Goal: Task Accomplishment & Management: Manage account settings

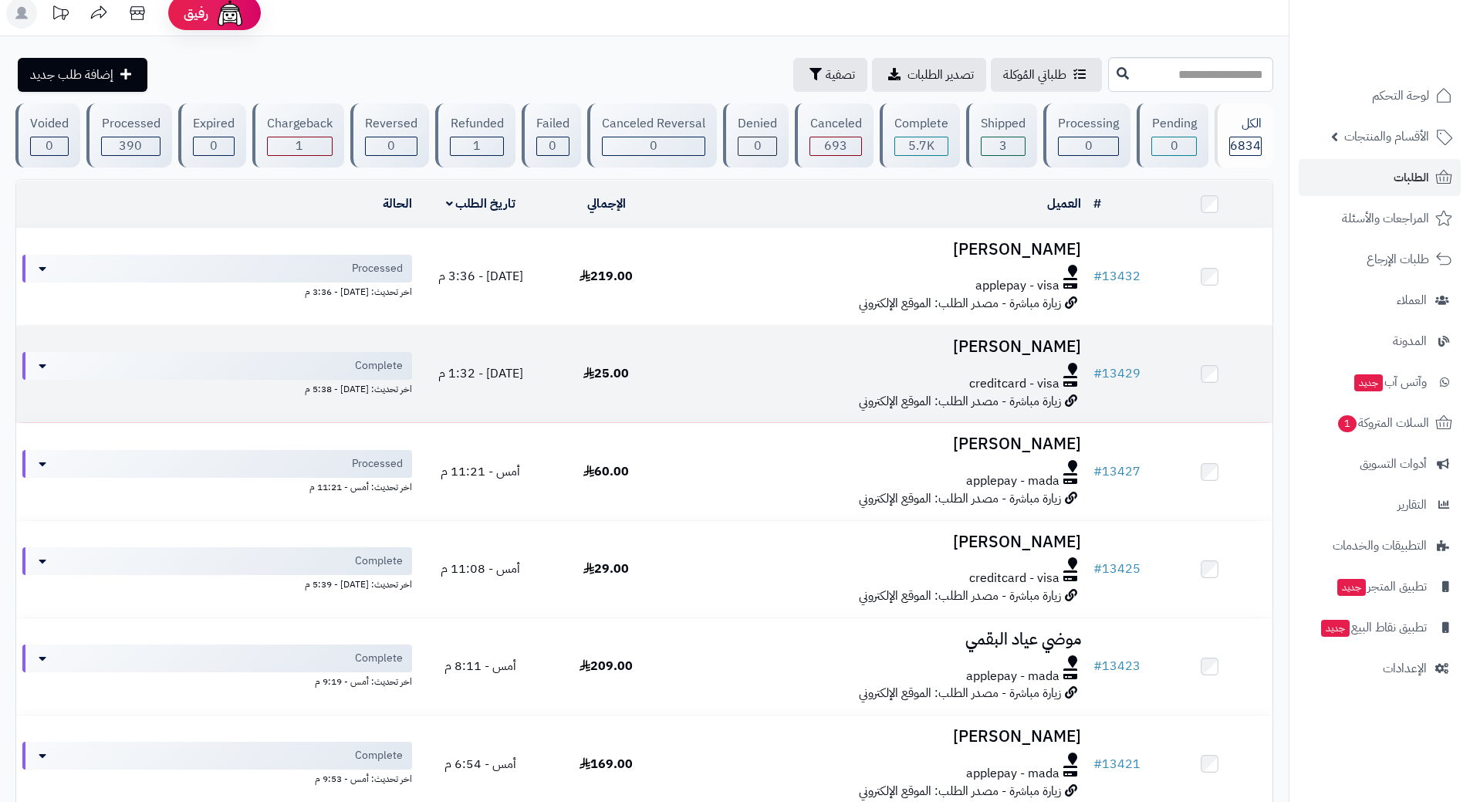
scroll to position [8, 0]
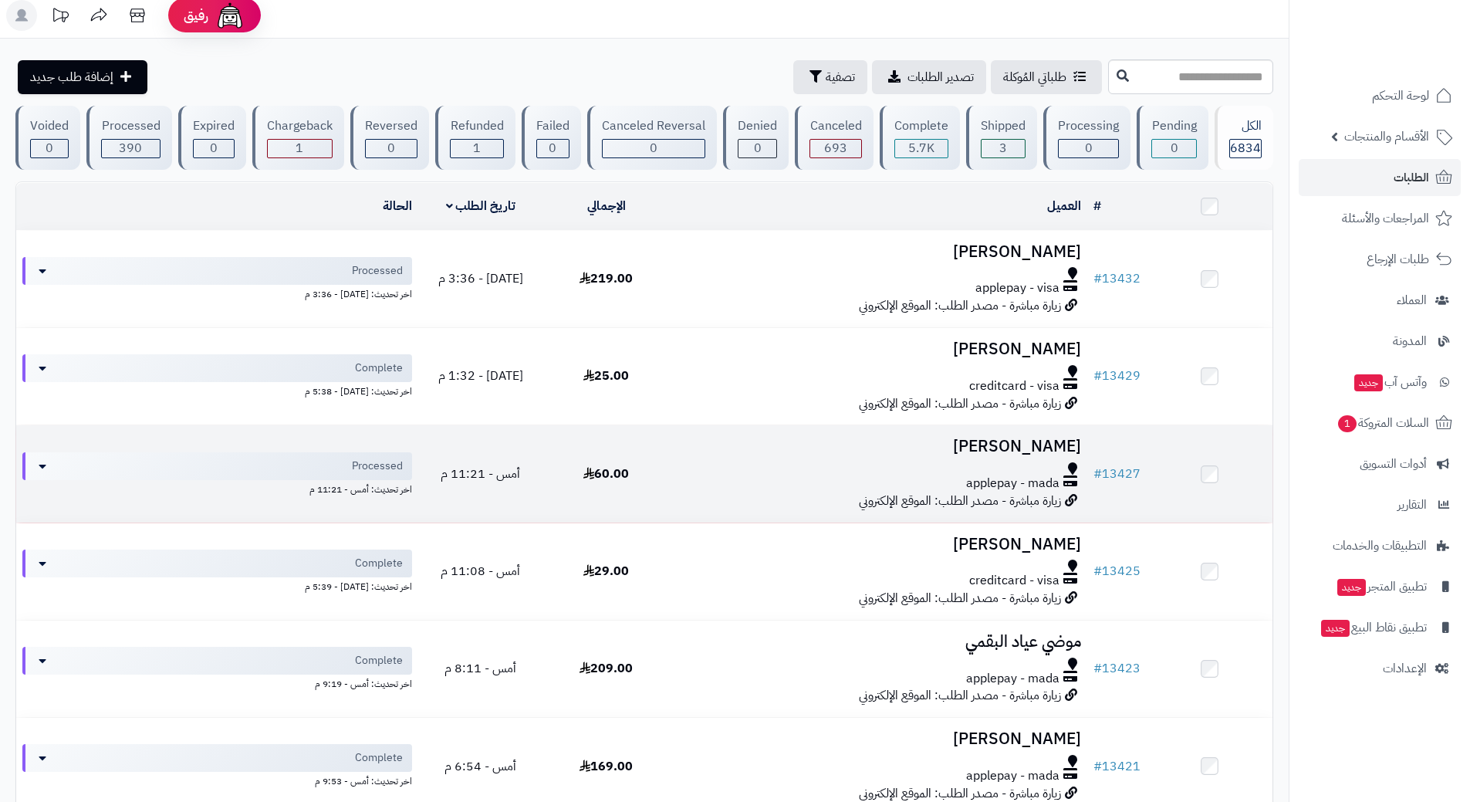
click at [707, 493] on td "[PERSON_NAME] applepay - mada زيارة مباشرة - مصدر الطلب: الموقع الإلكتروني" at bounding box center [878, 473] width 418 height 96
click at [735, 475] on div "applepay - mada" at bounding box center [878, 484] width 406 height 18
click at [736, 475] on div "applepay - mada" at bounding box center [878, 484] width 406 height 18
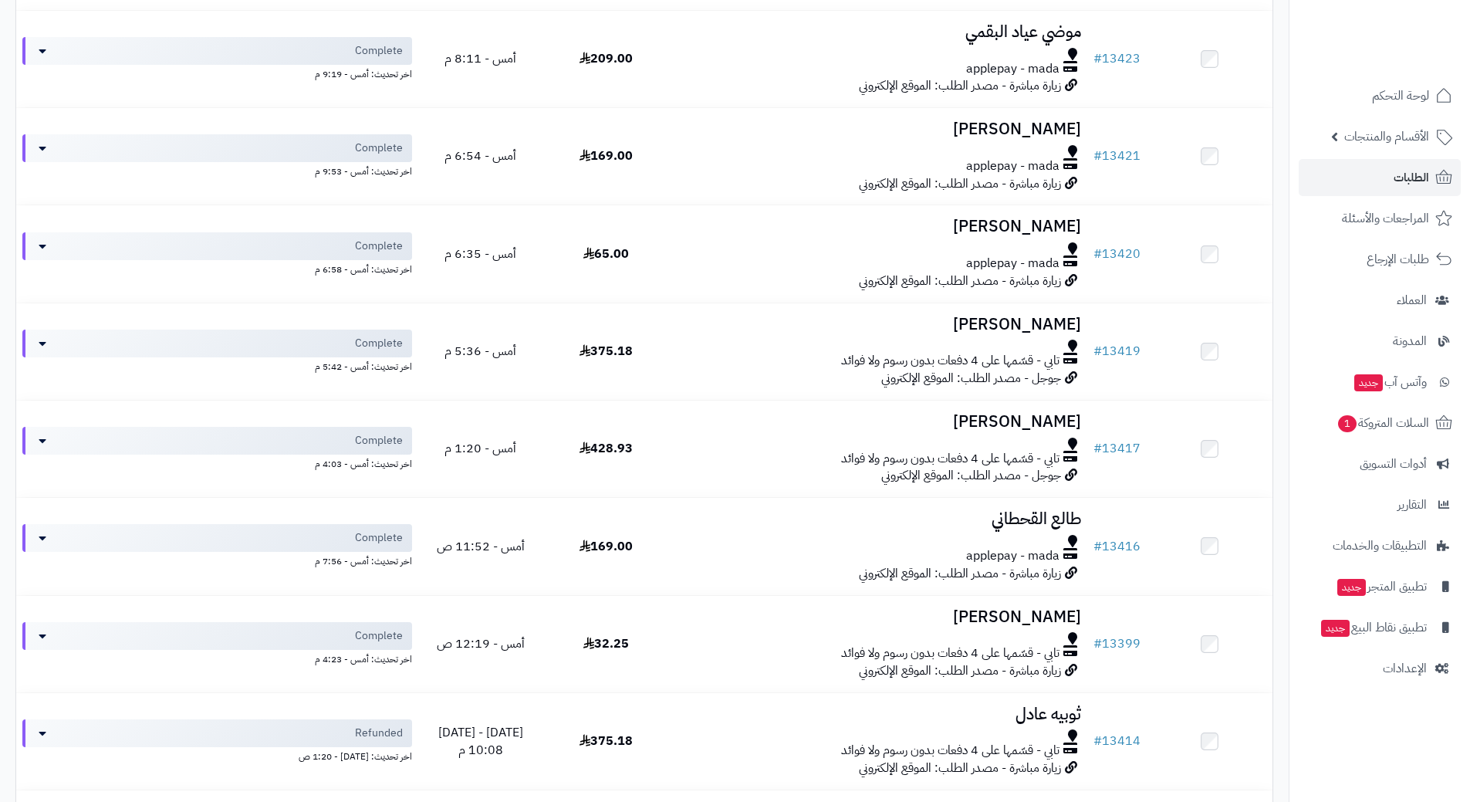
scroll to position [617, 0]
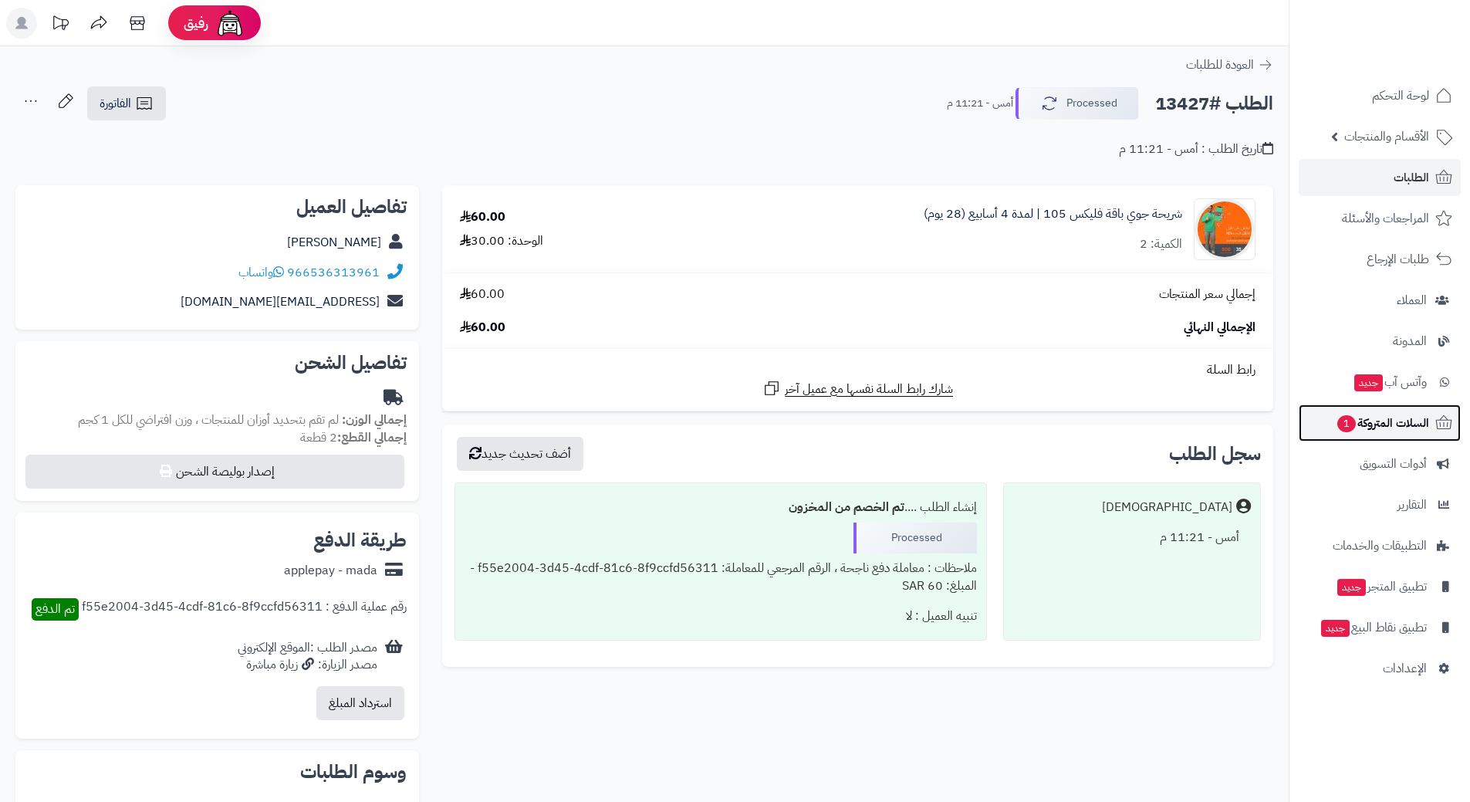
click at [1373, 422] on span "السلات المتروكة 1" at bounding box center [1382, 423] width 93 height 22
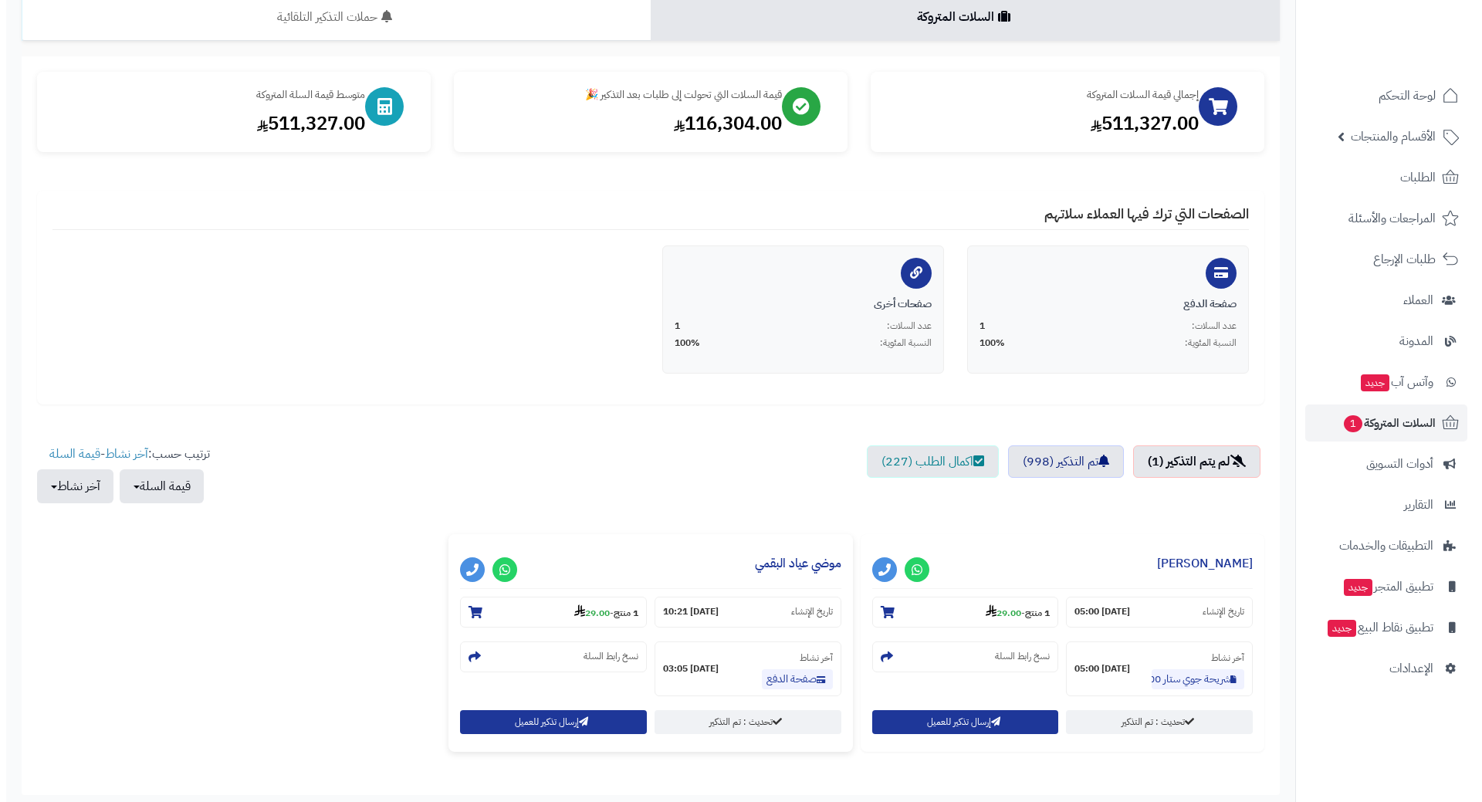
scroll to position [234, 0]
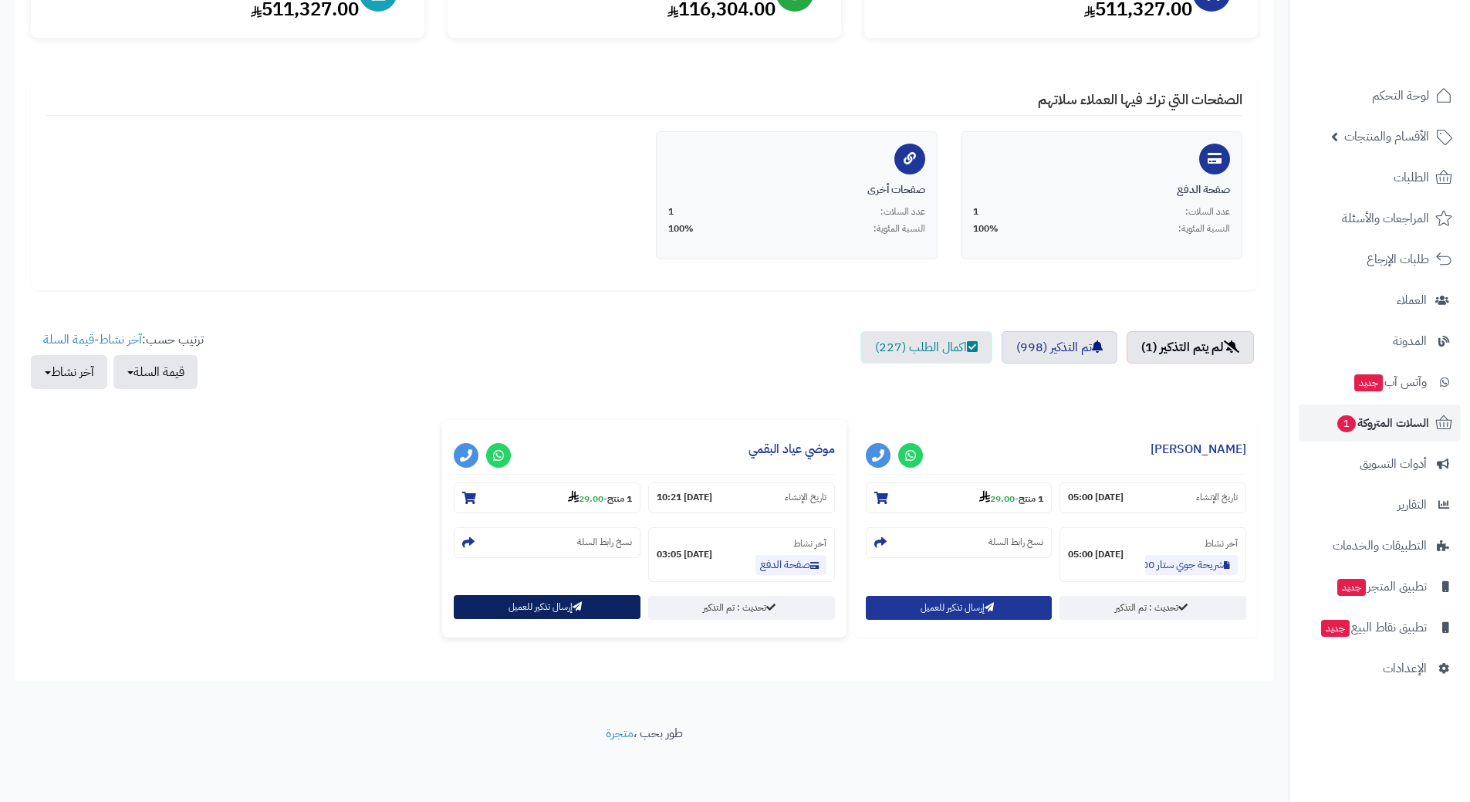
click at [613, 610] on button "إرسال تذكير للعميل" at bounding box center [547, 607] width 187 height 24
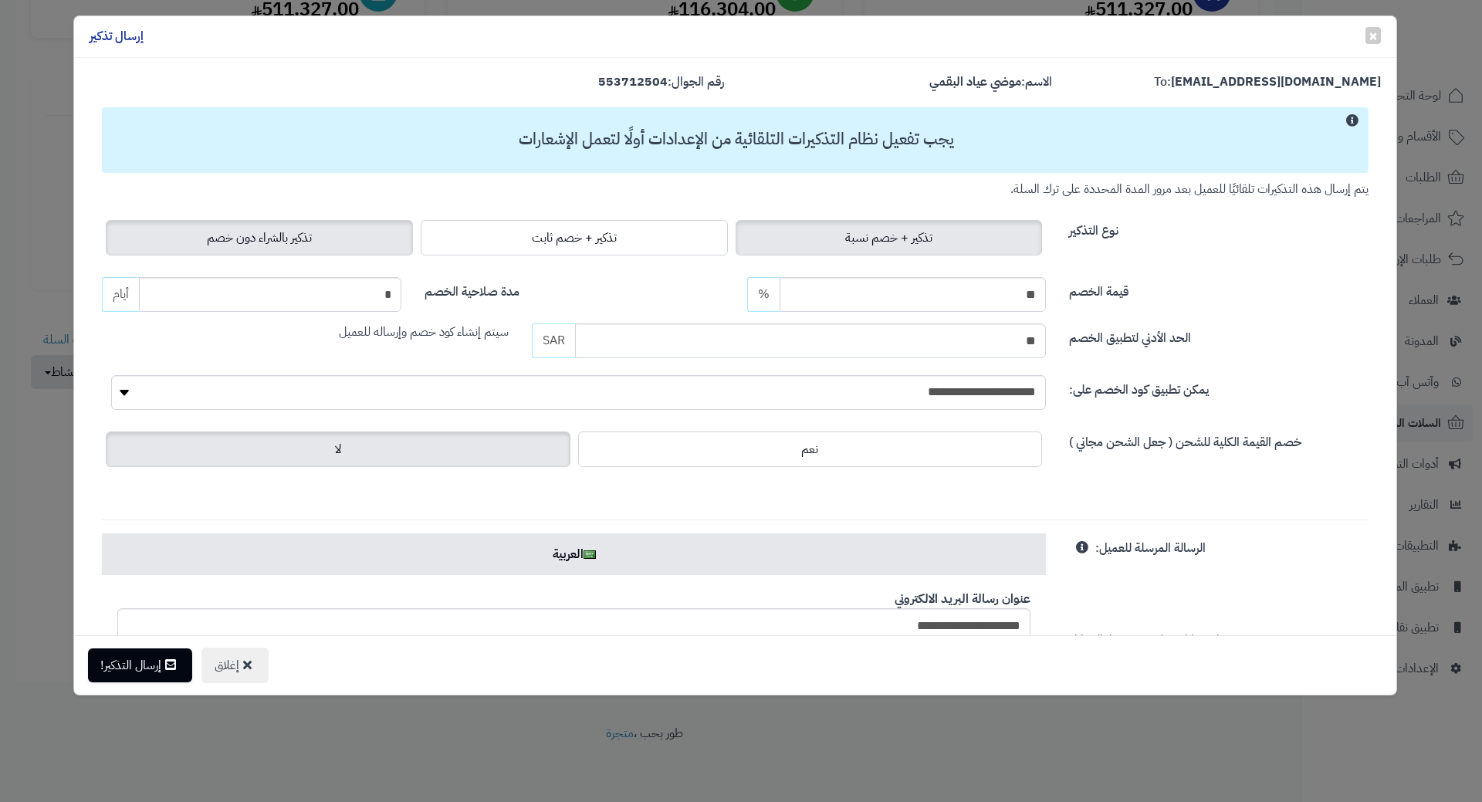
click at [248, 225] on label "تذكير بالشراء دون خصم" at bounding box center [259, 238] width 307 height 36
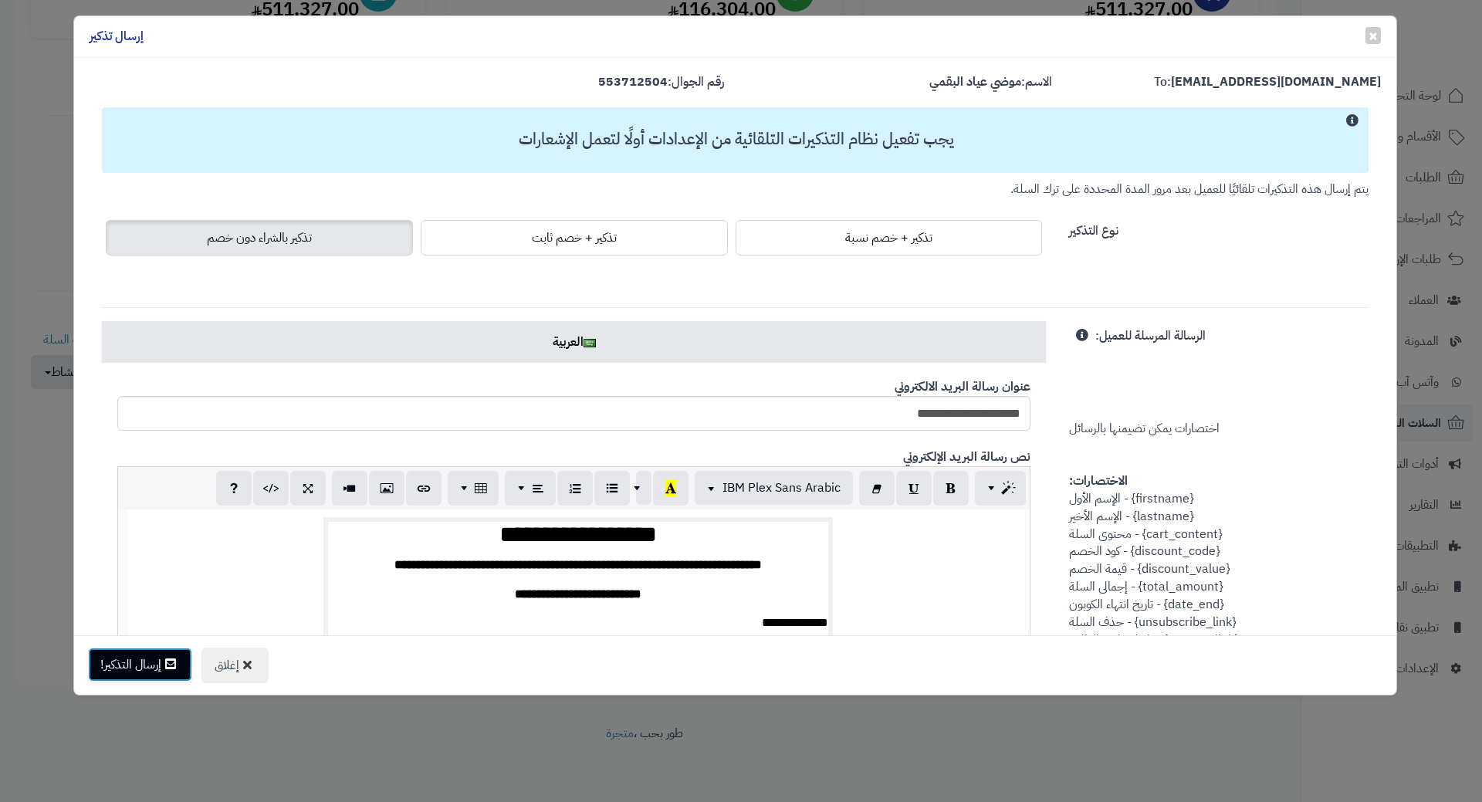
click at [160, 667] on button "إرسال التذكير!" at bounding box center [140, 665] width 104 height 34
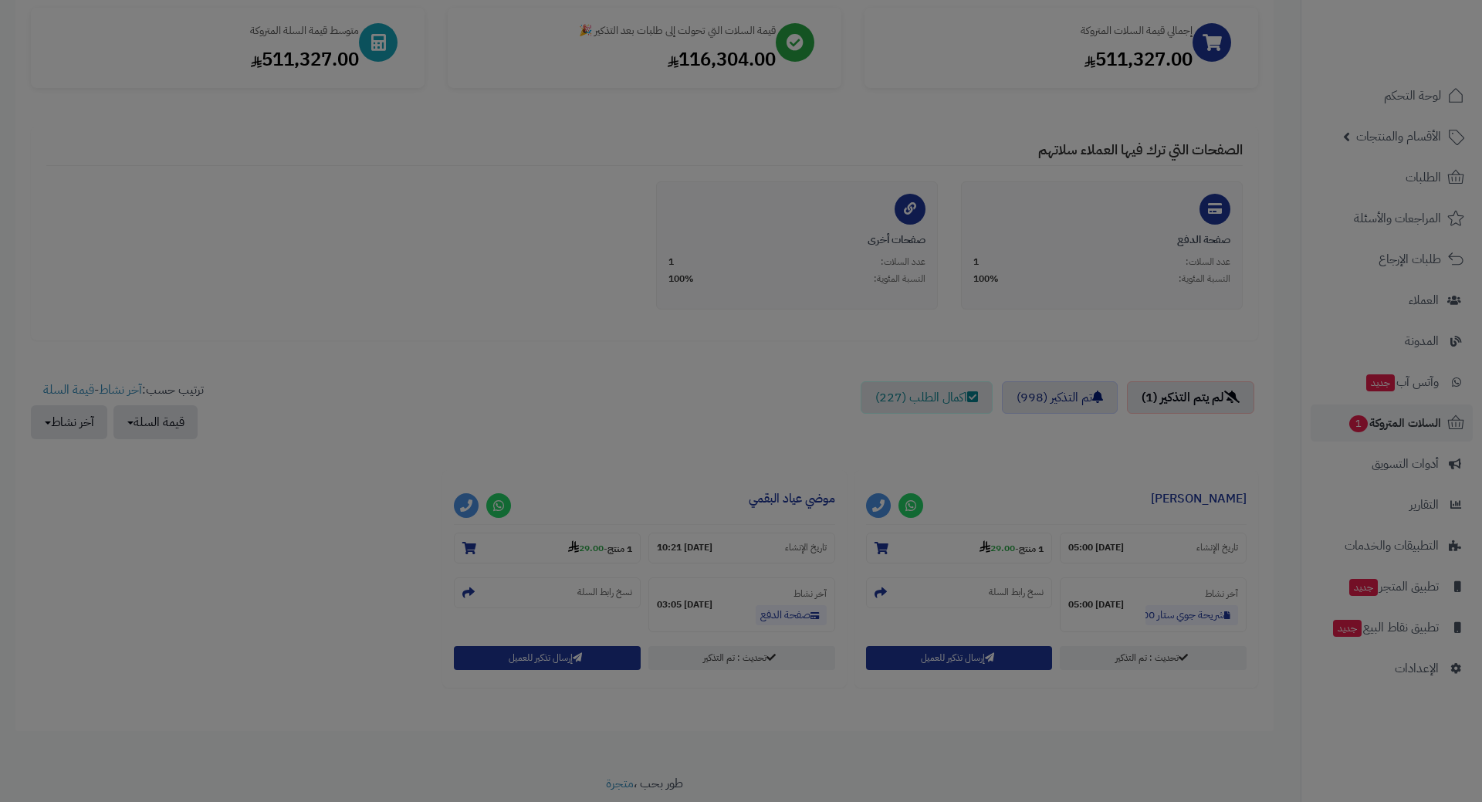
scroll to position [284, 0]
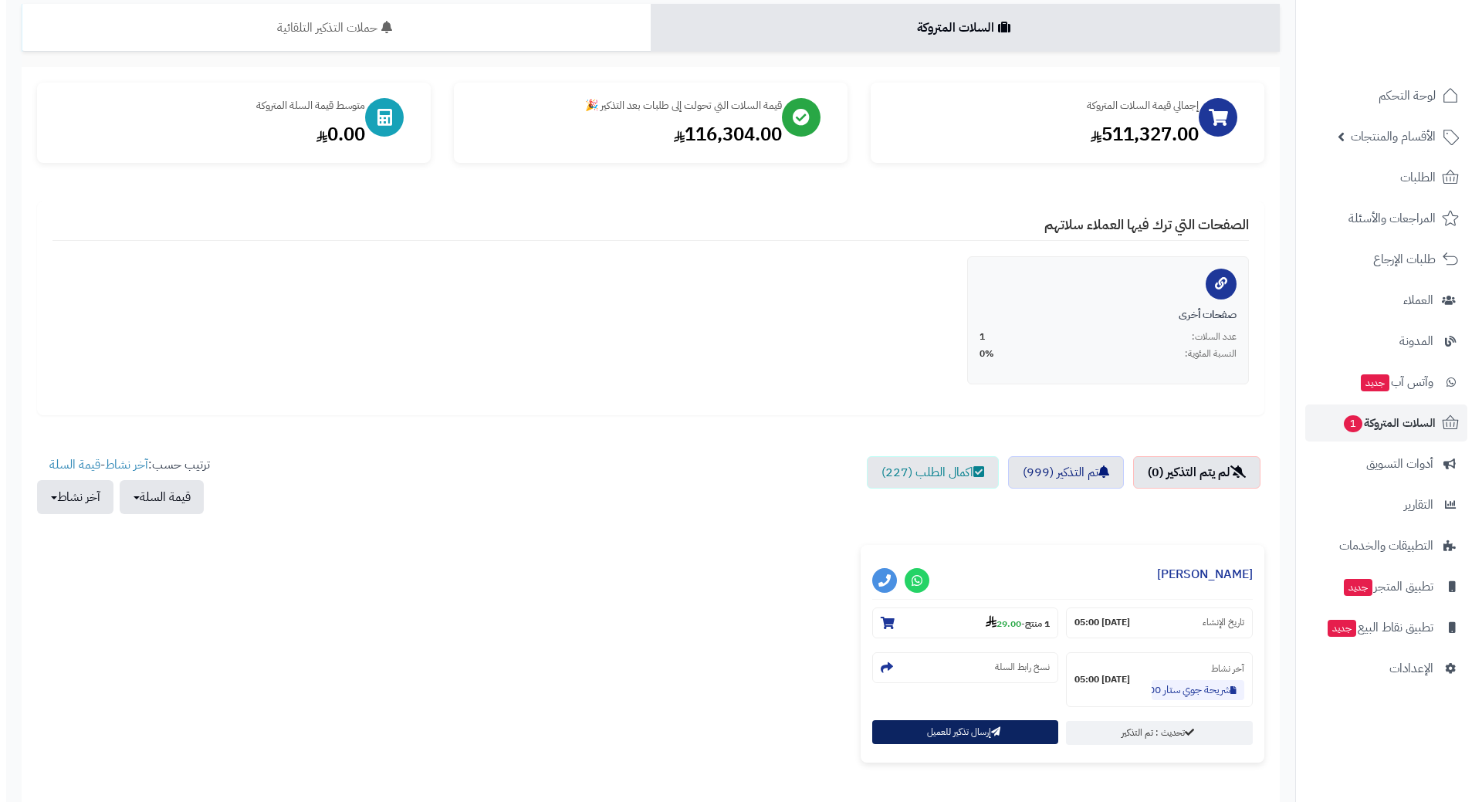
scroll to position [234, 0]
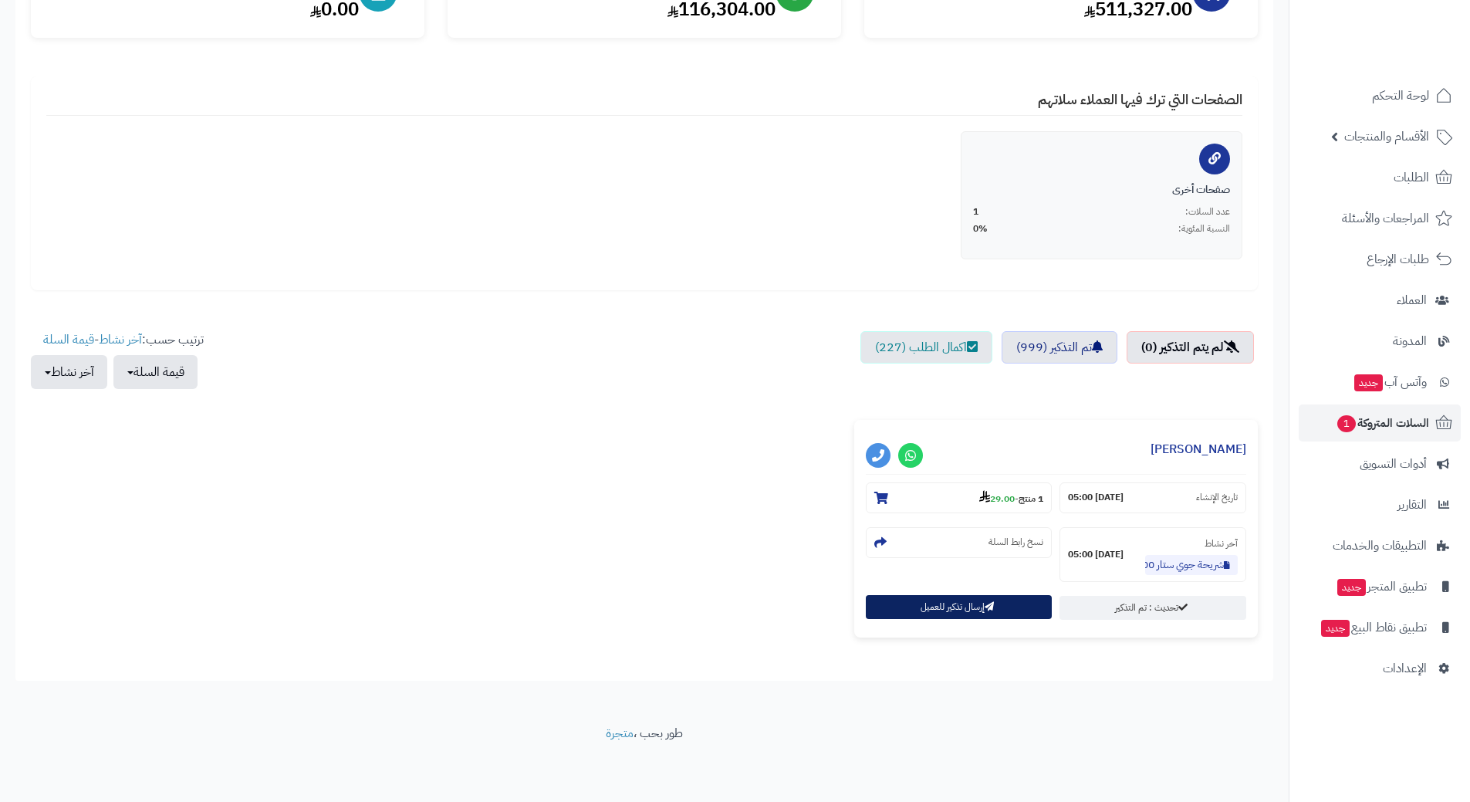
click at [923, 616] on button "إرسال تذكير للعميل" at bounding box center [959, 607] width 187 height 24
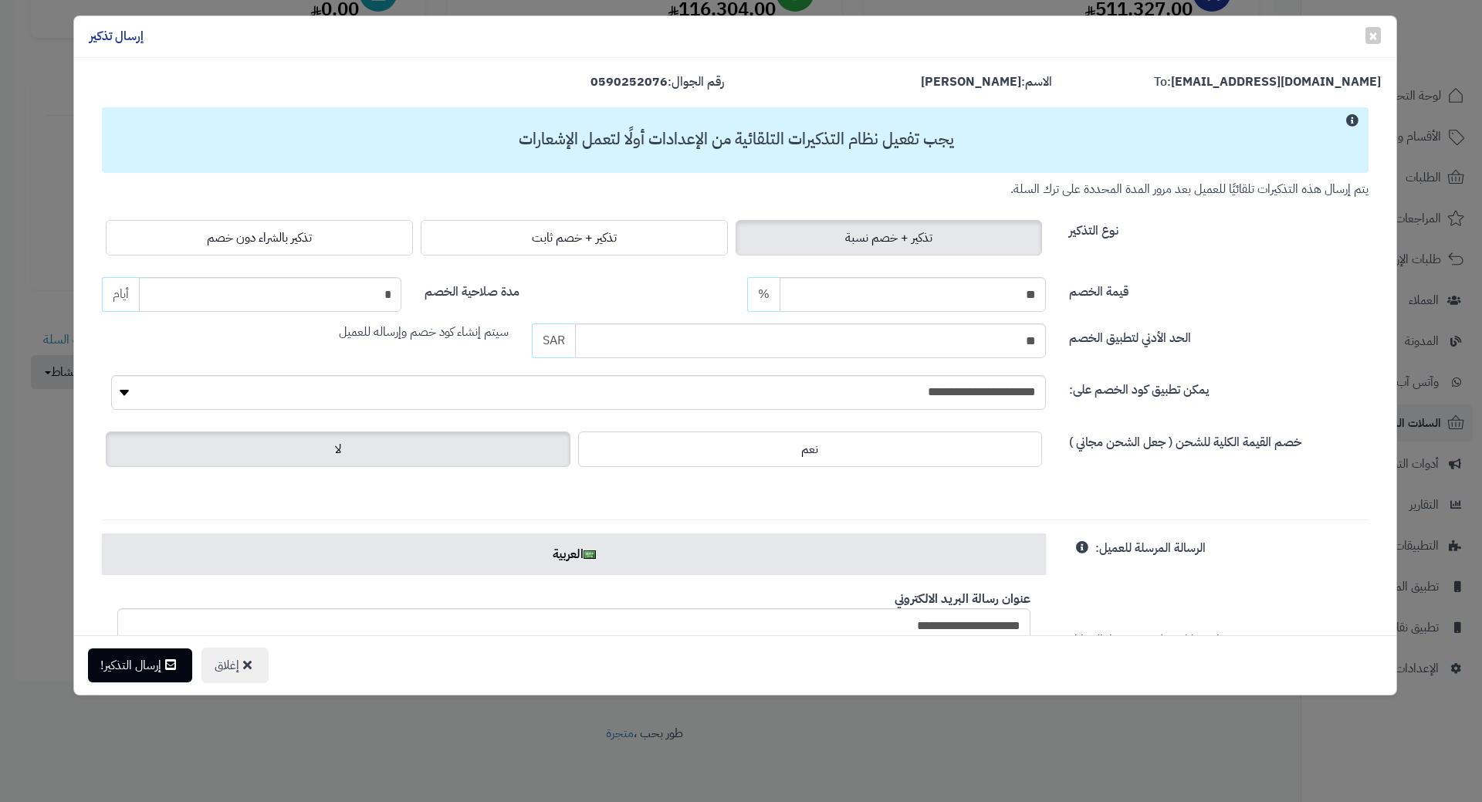
drag, startPoint x: 266, startPoint y: 243, endPoint x: 210, endPoint y: 315, distance: 90.8
click at [266, 243] on span "تذكير بالشراء دون خصم" at bounding box center [259, 237] width 105 height 19
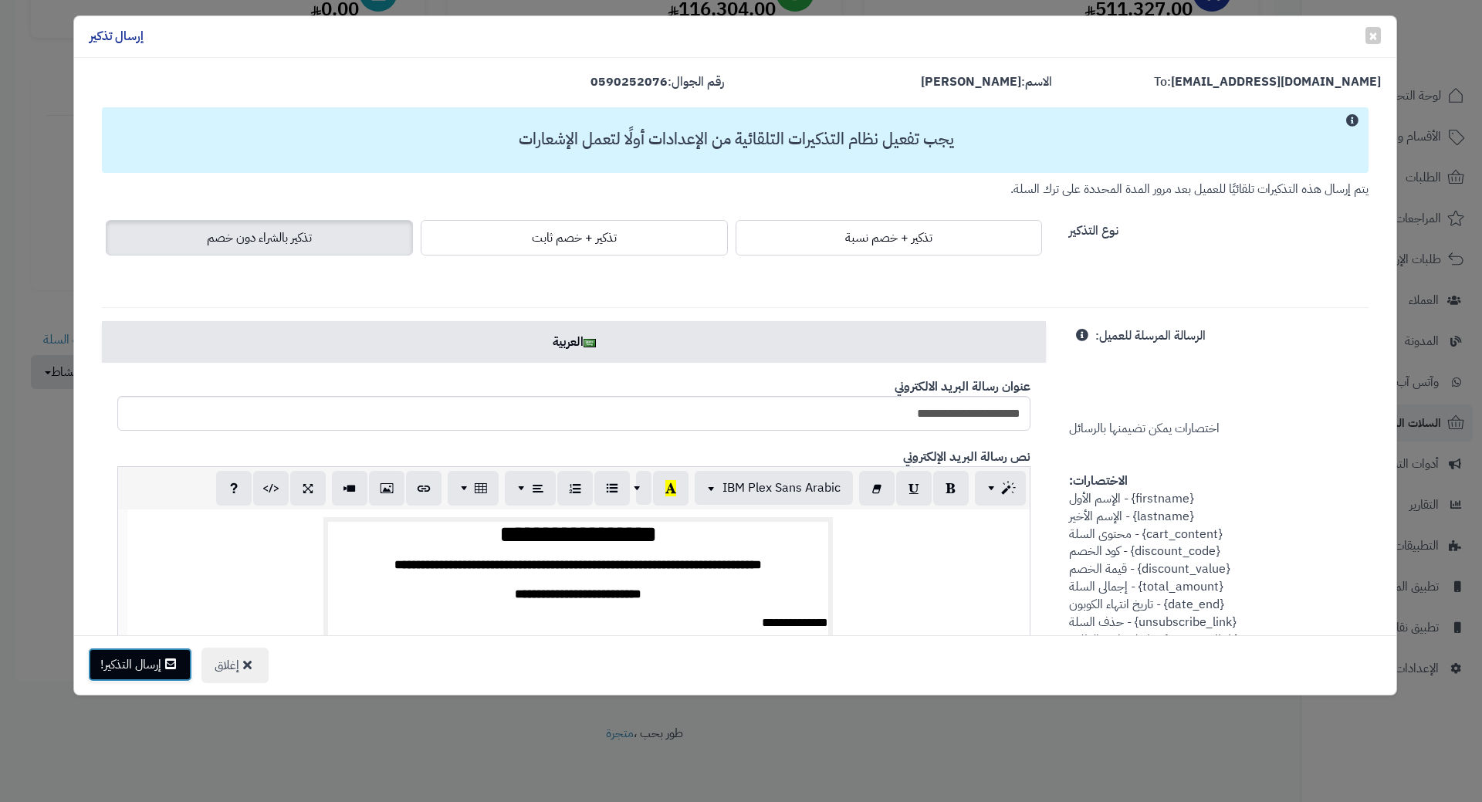
click at [127, 659] on button "إرسال التذكير!" at bounding box center [140, 665] width 104 height 34
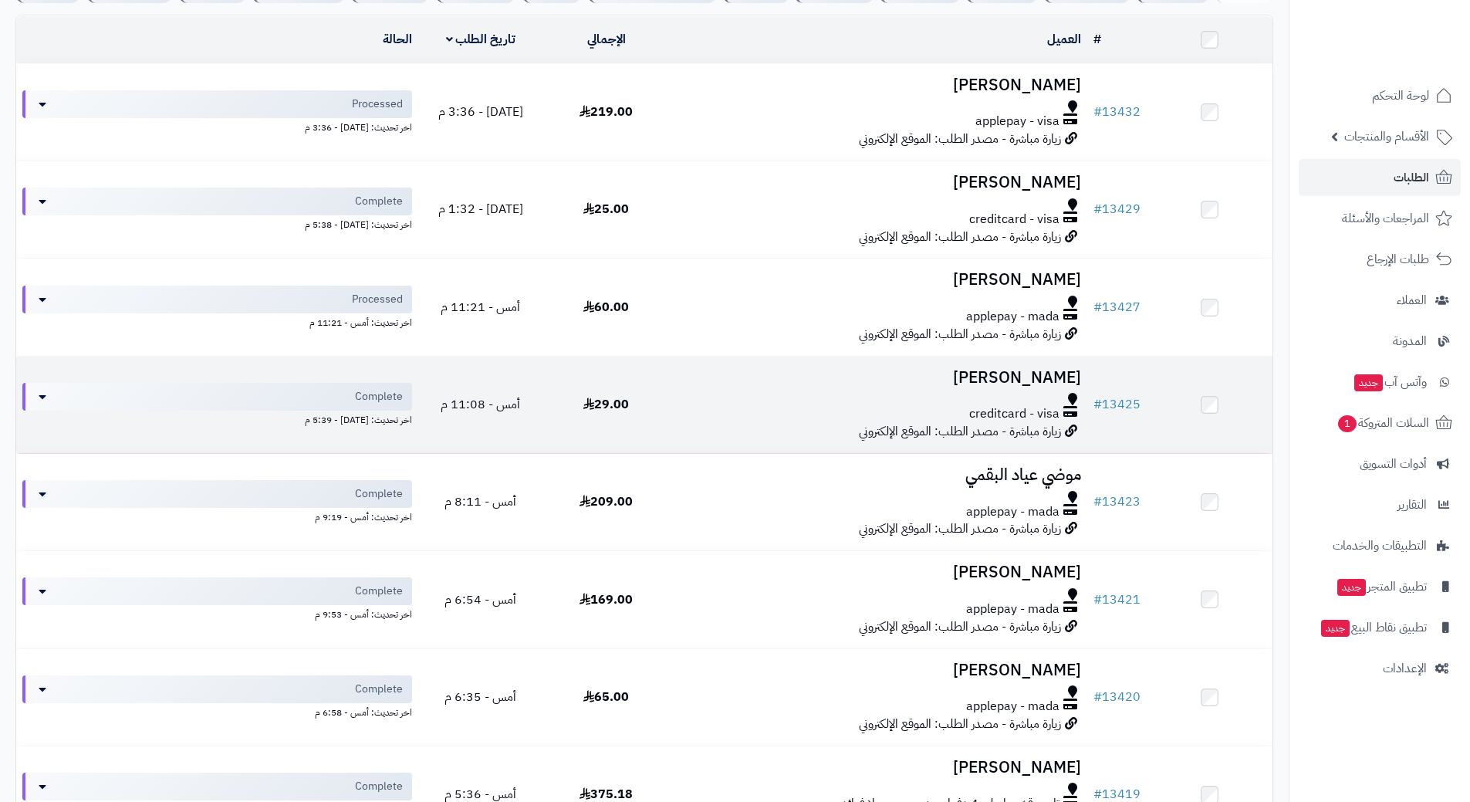
scroll to position [154, 0]
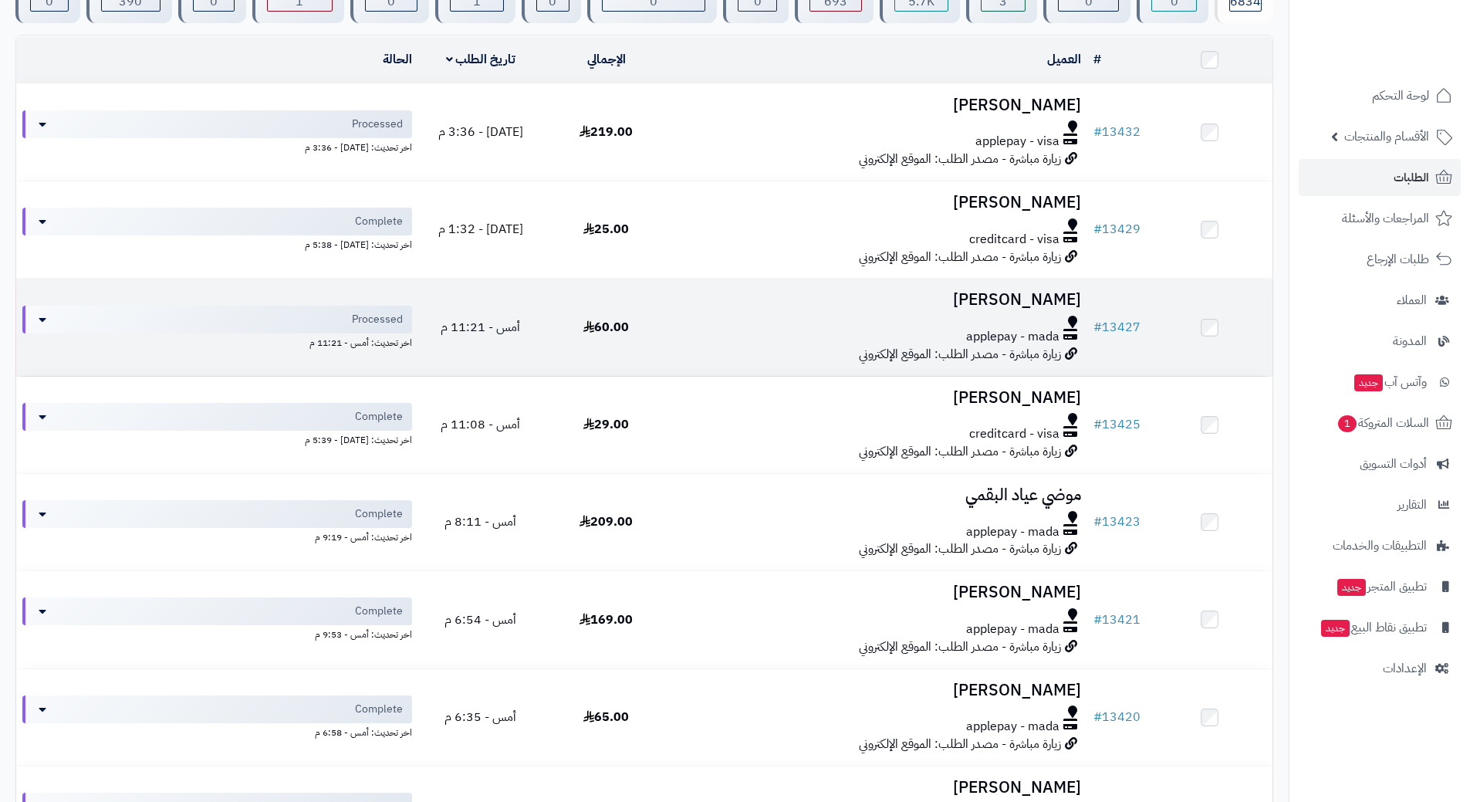
click at [688, 320] on div at bounding box center [878, 322] width 406 height 12
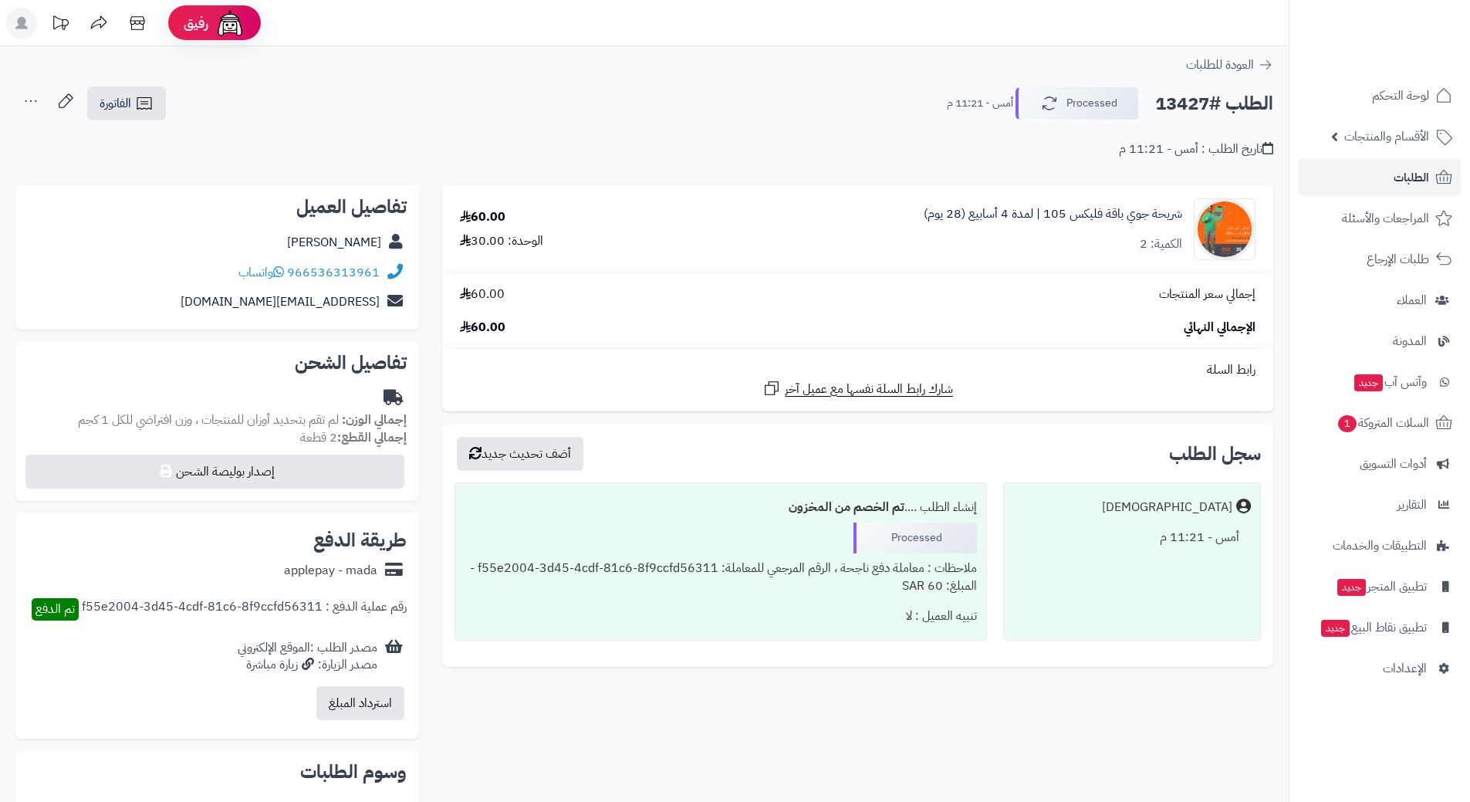
click at [1236, 105] on h2 "الطلب #13427" at bounding box center [1214, 104] width 118 height 32
click at [1238, 105] on h2 "الطلب #13427" at bounding box center [1214, 104] width 118 height 32
copy div "الطلب #13427 Processed"
click at [282, 272] on icon at bounding box center [278, 272] width 11 height 12
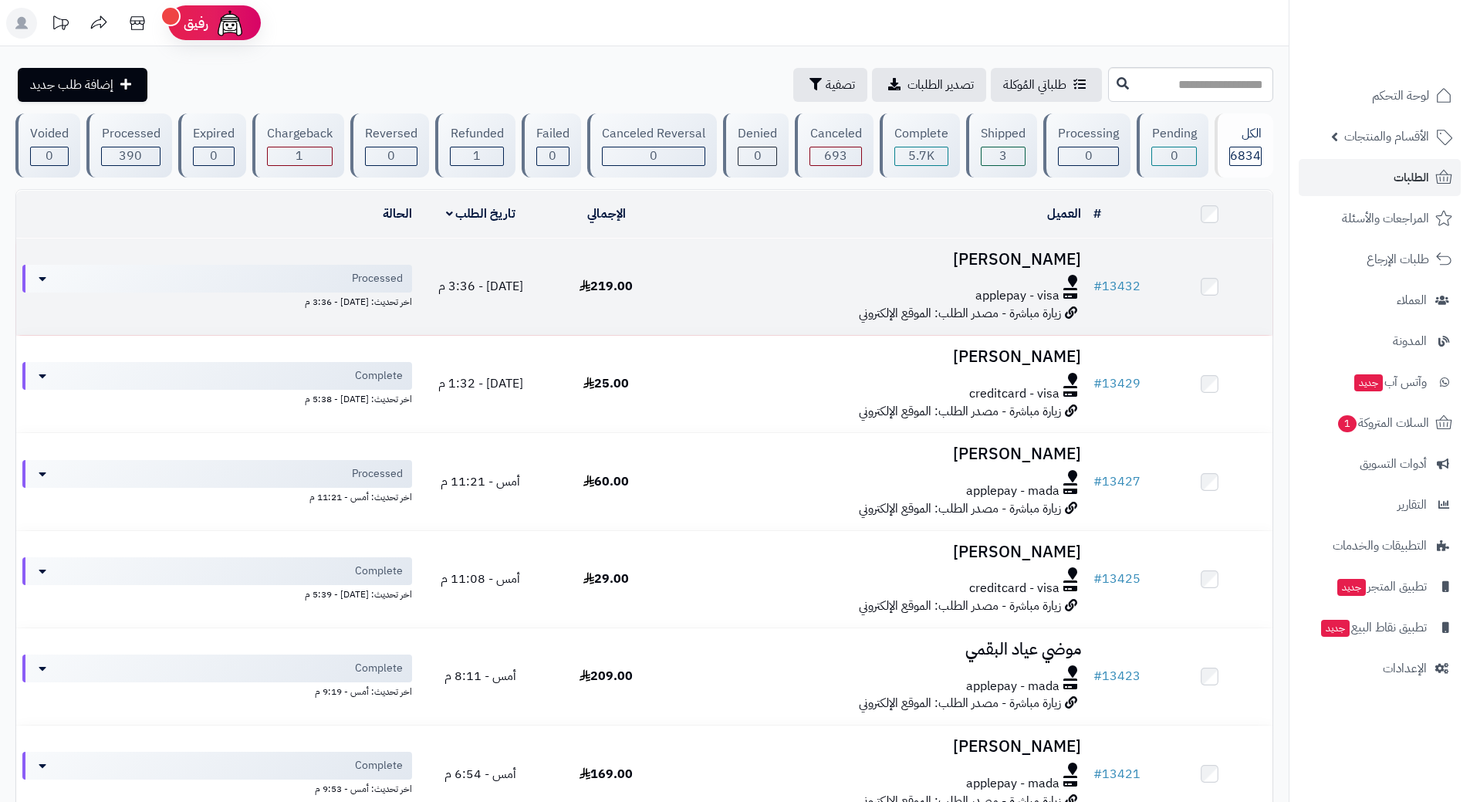
click at [682, 278] on div at bounding box center [878, 281] width 406 height 12
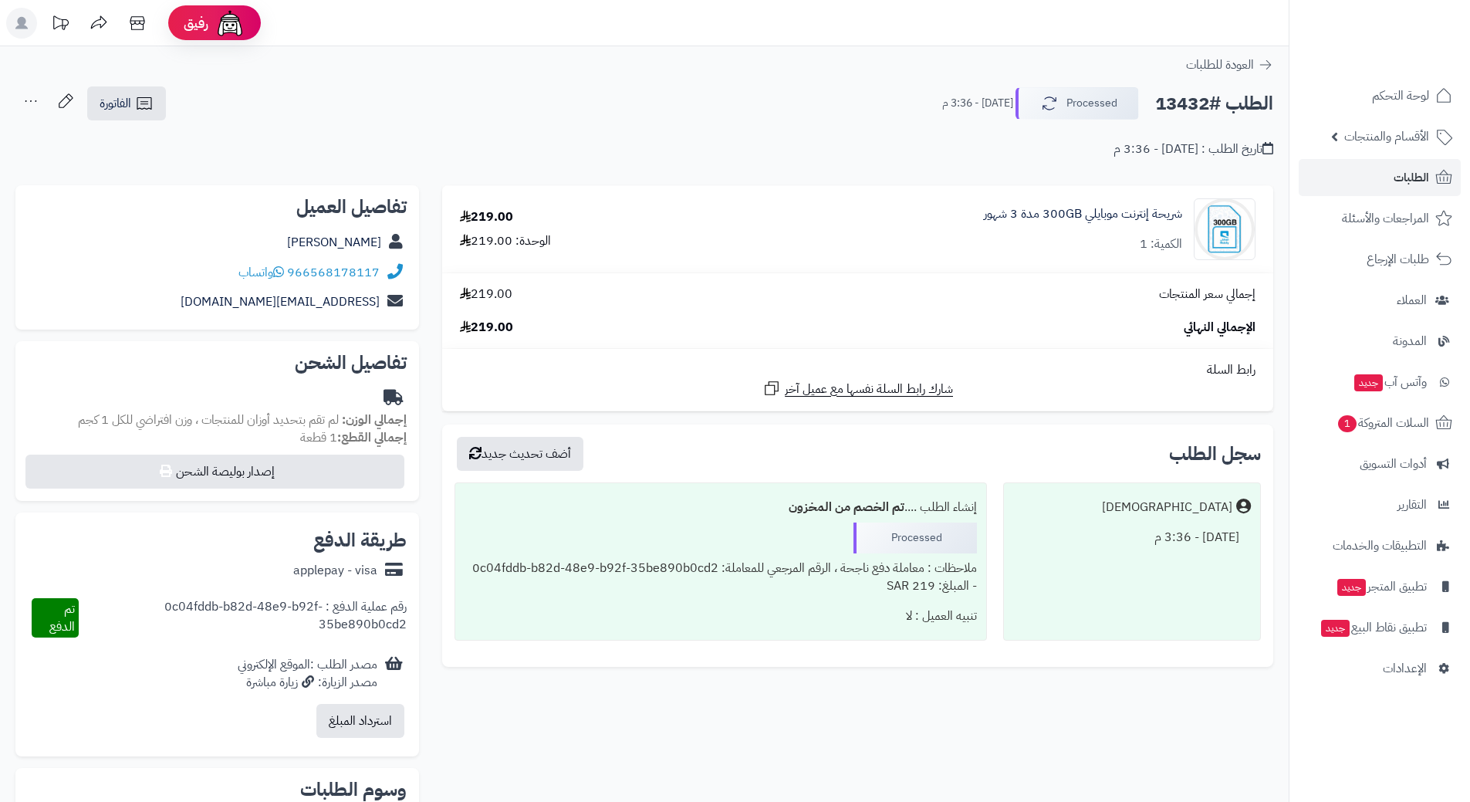
click at [1220, 105] on h2 "الطلب #13432" at bounding box center [1214, 104] width 118 height 32
copy div "الطلب #13432 Processed"
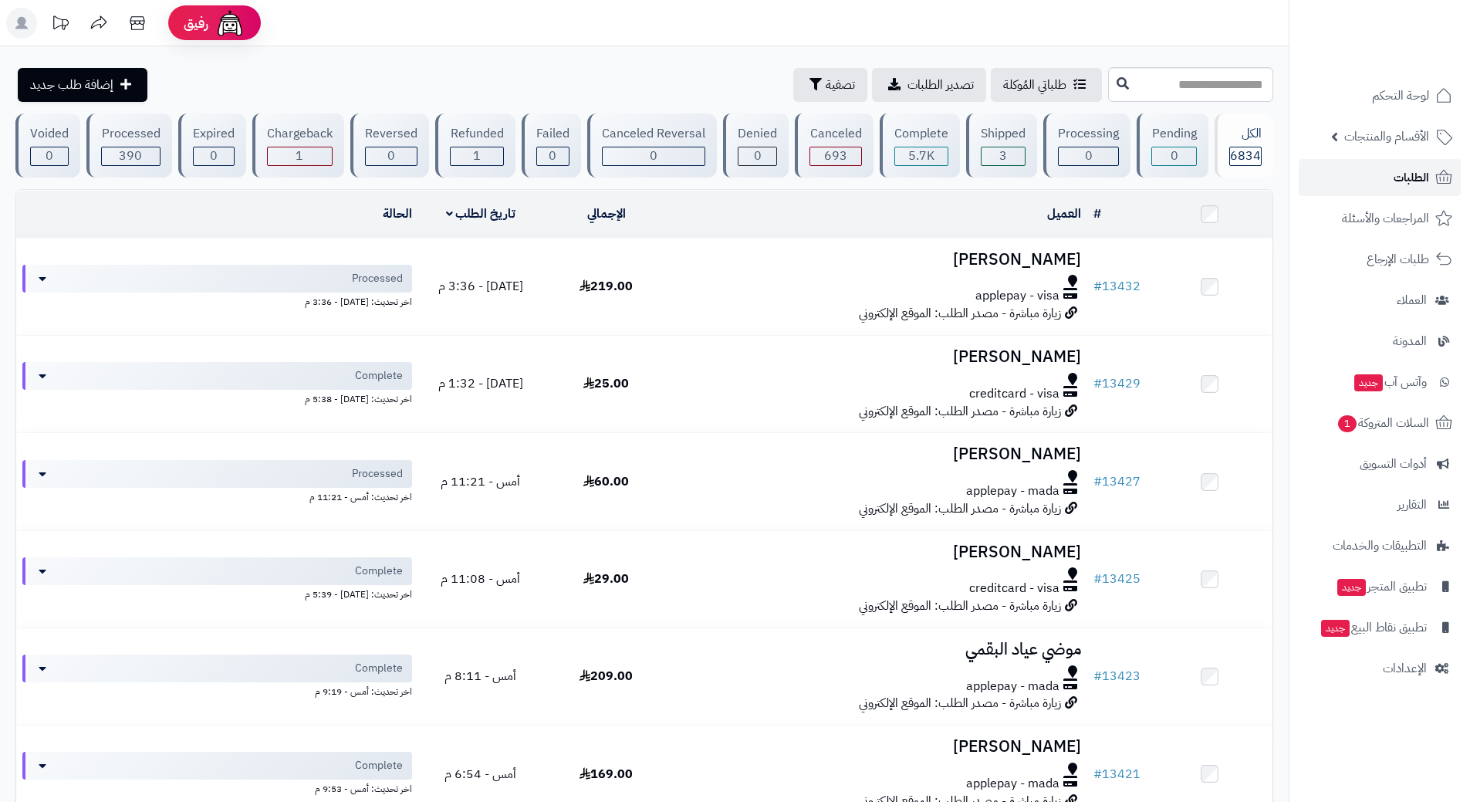
click at [1387, 167] on link "الطلبات" at bounding box center [1380, 177] width 162 height 37
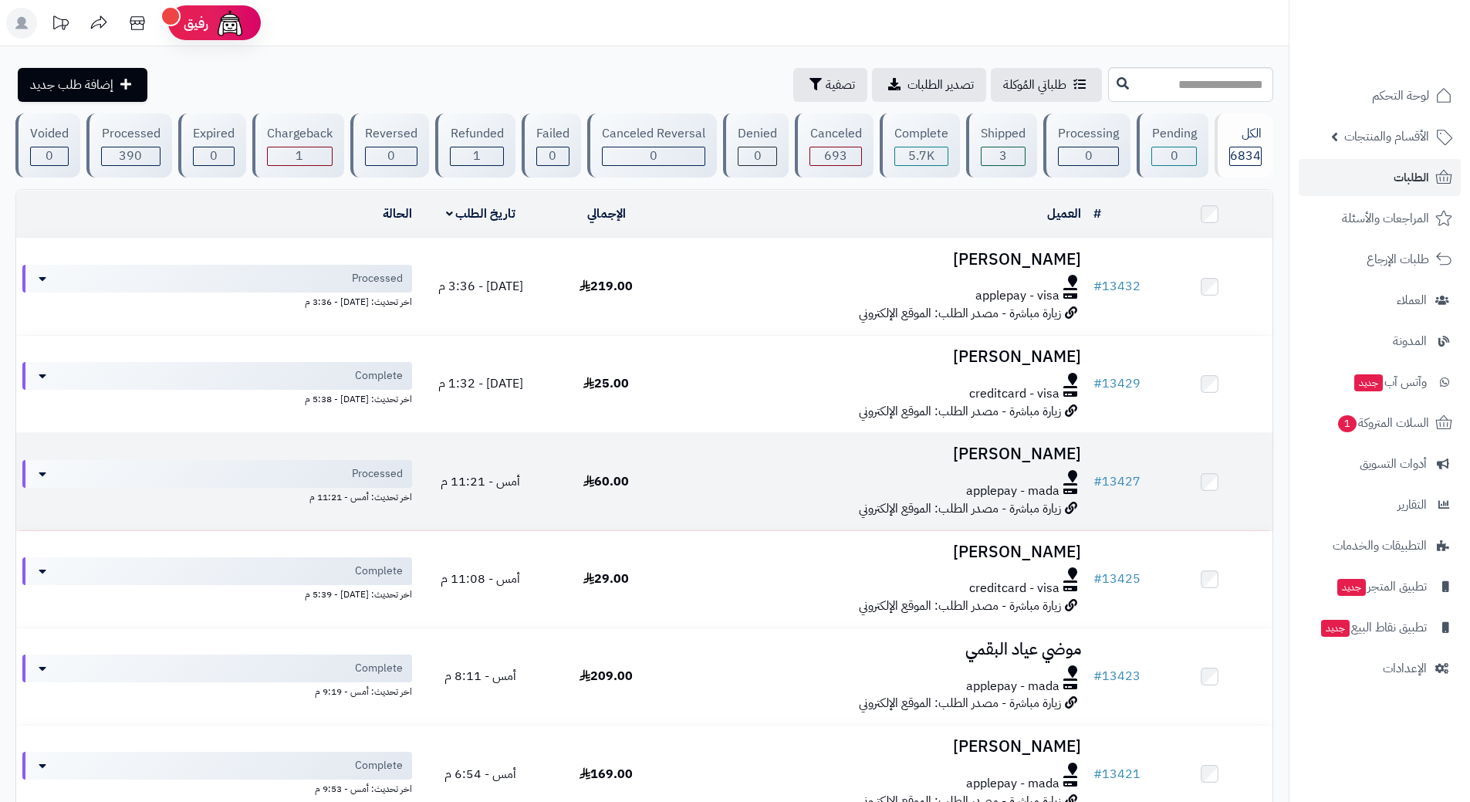
click at [736, 492] on div "applepay - mada" at bounding box center [878, 491] width 406 height 18
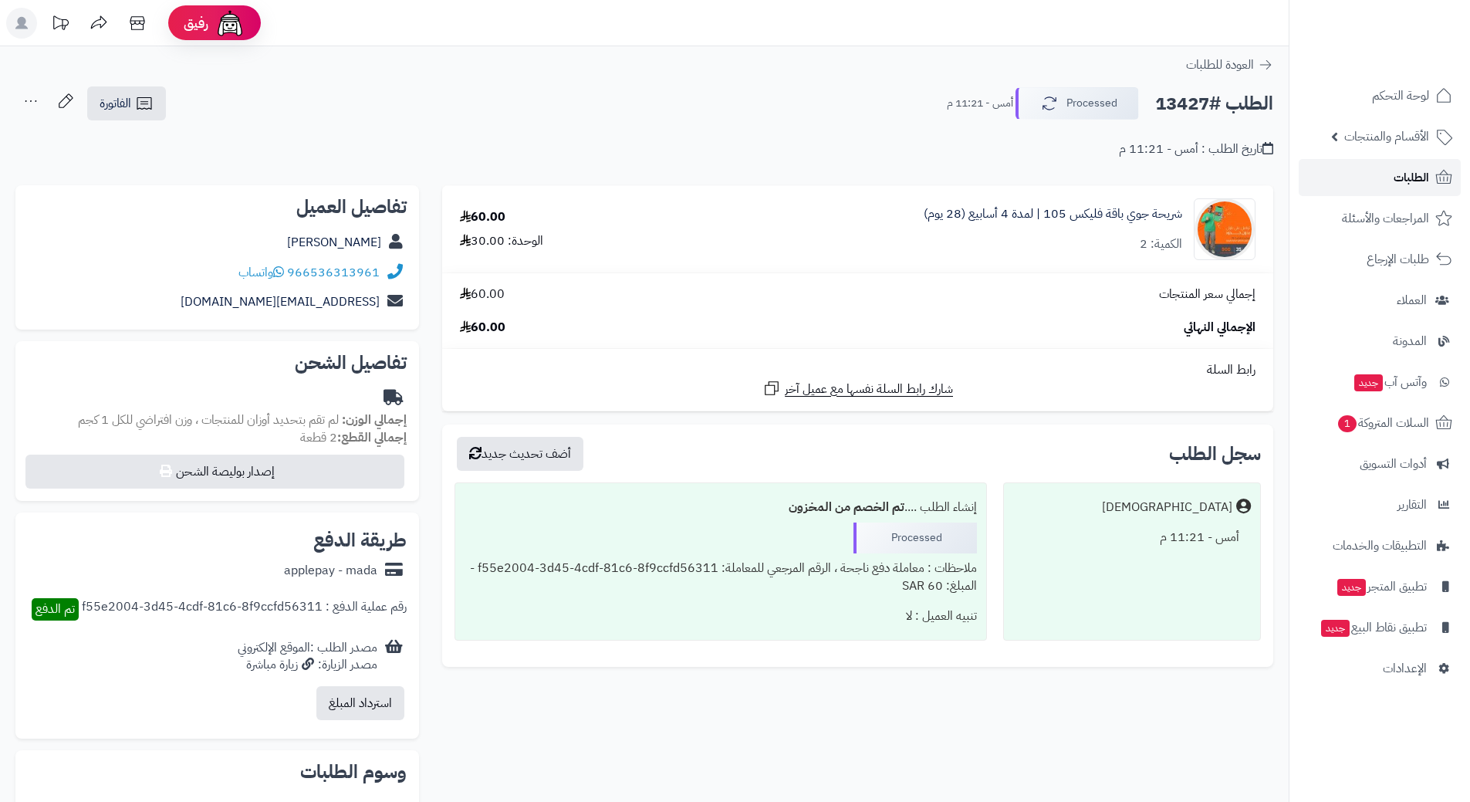
click at [1365, 185] on link "الطلبات" at bounding box center [1380, 177] width 162 height 37
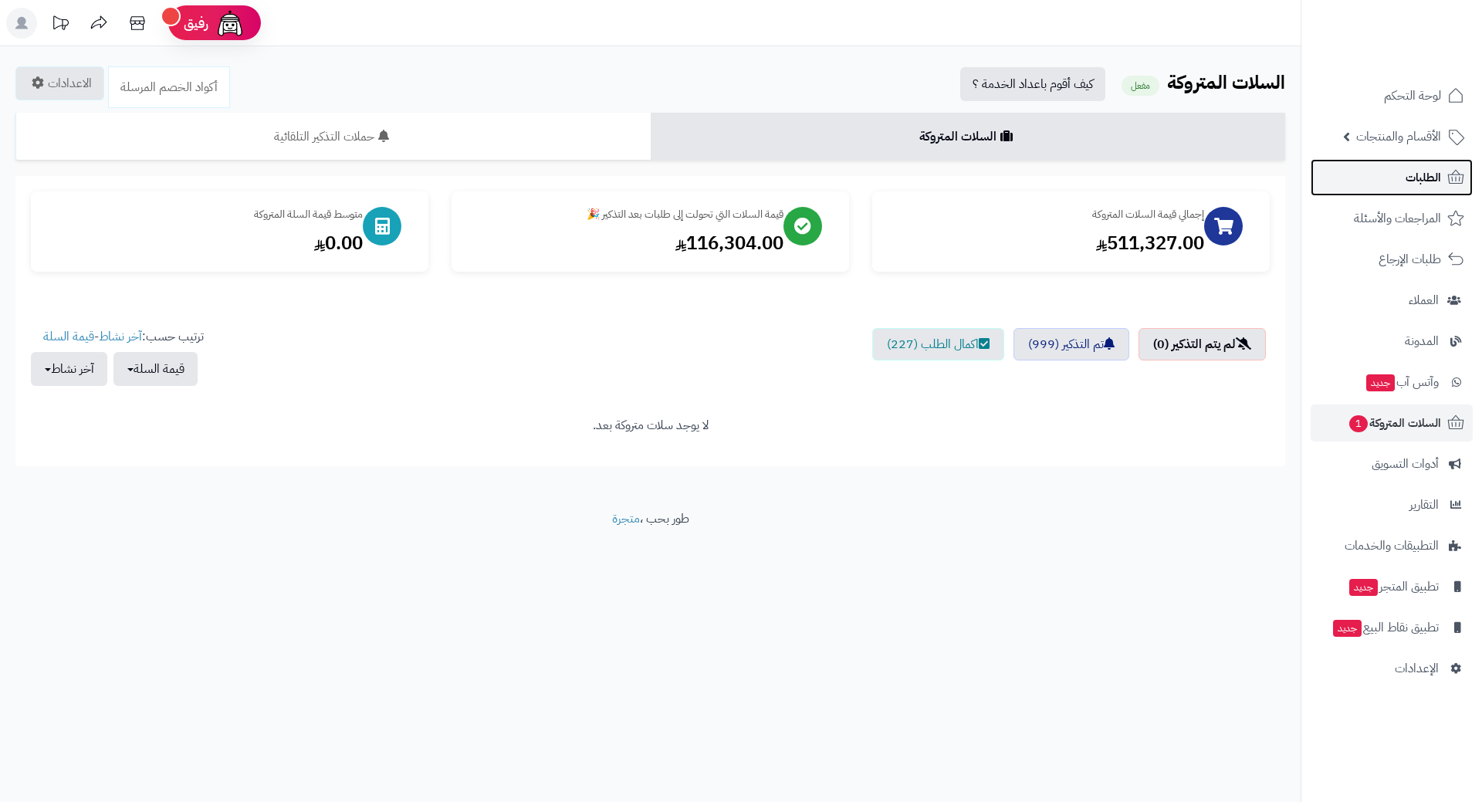
click at [1372, 173] on link "الطلبات" at bounding box center [1392, 177] width 162 height 37
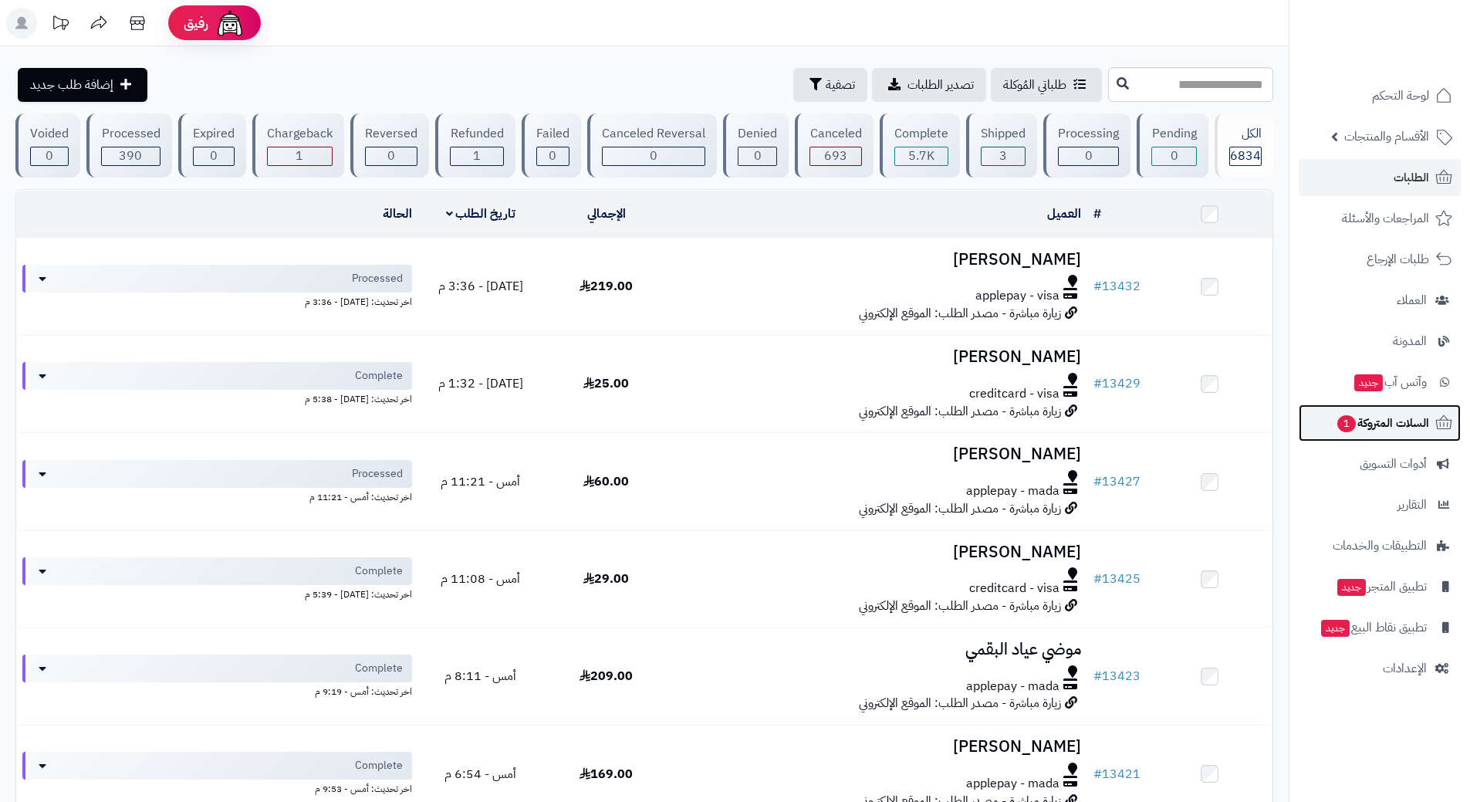
click at [1328, 418] on link "السلات المتروكة 1" at bounding box center [1380, 422] width 162 height 37
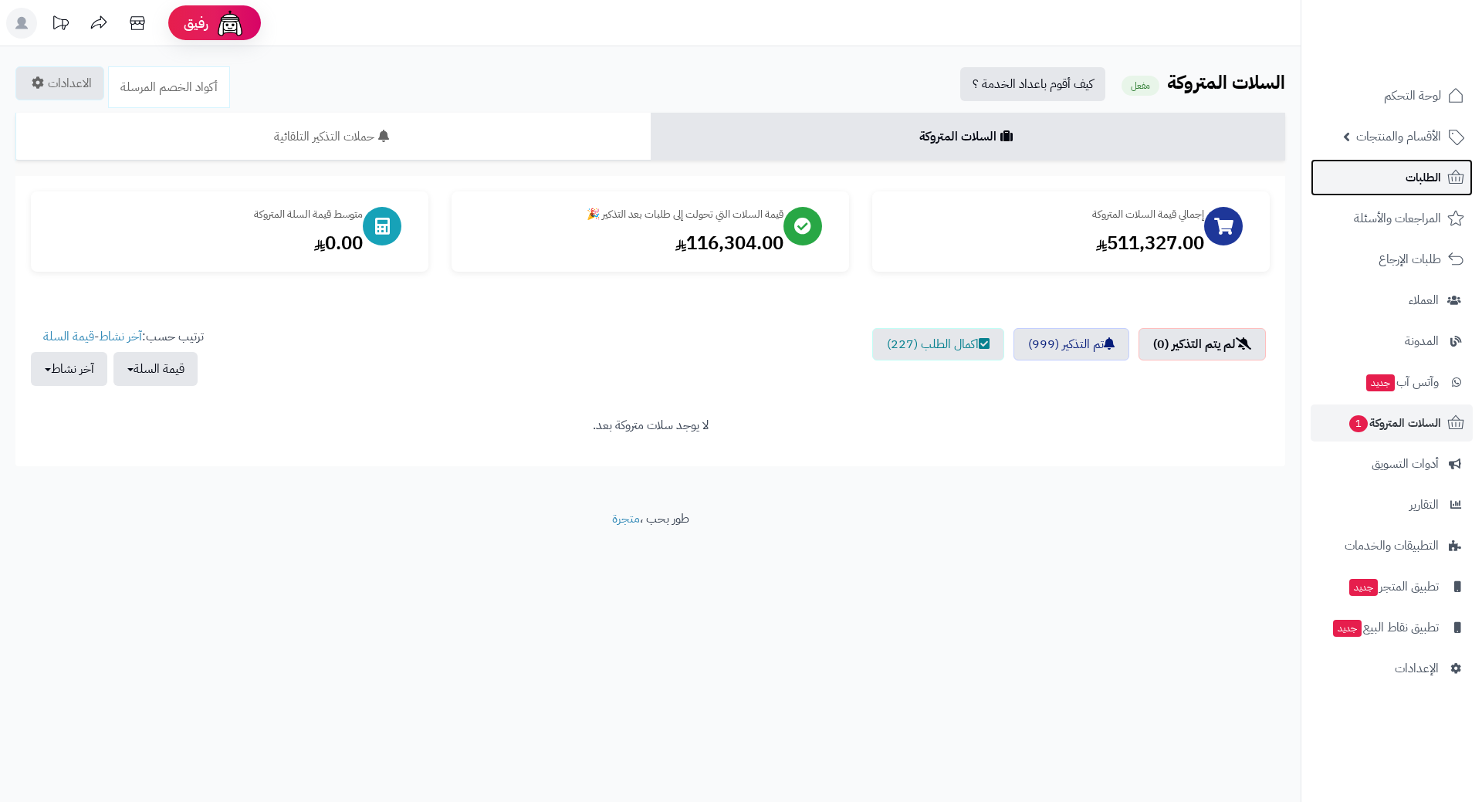
click at [1368, 171] on link "الطلبات" at bounding box center [1392, 177] width 162 height 37
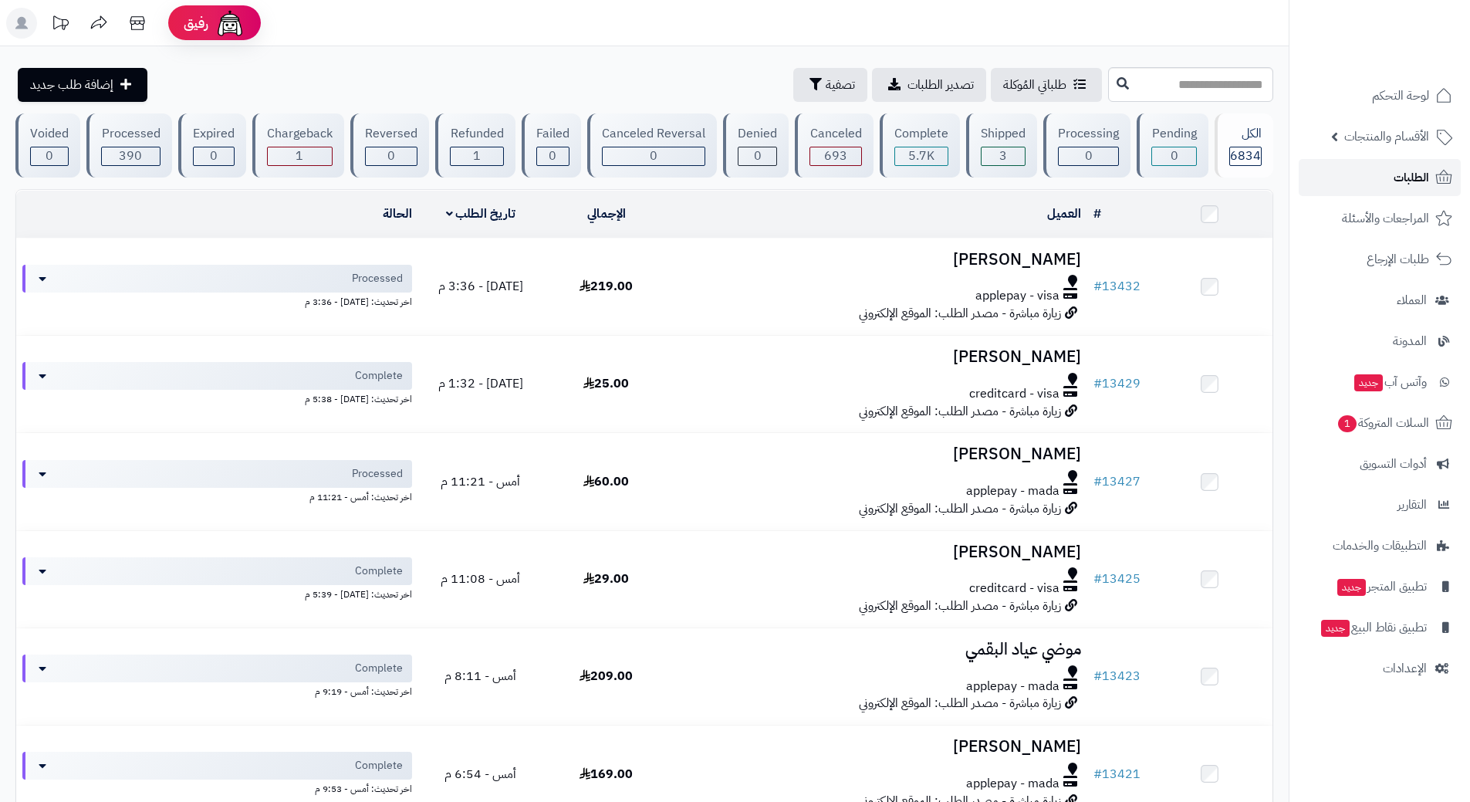
click at [1328, 179] on link "الطلبات" at bounding box center [1380, 177] width 162 height 37
click at [1381, 170] on link "الطلبات" at bounding box center [1380, 177] width 162 height 37
